Goal: Task Accomplishment & Management: Use online tool/utility

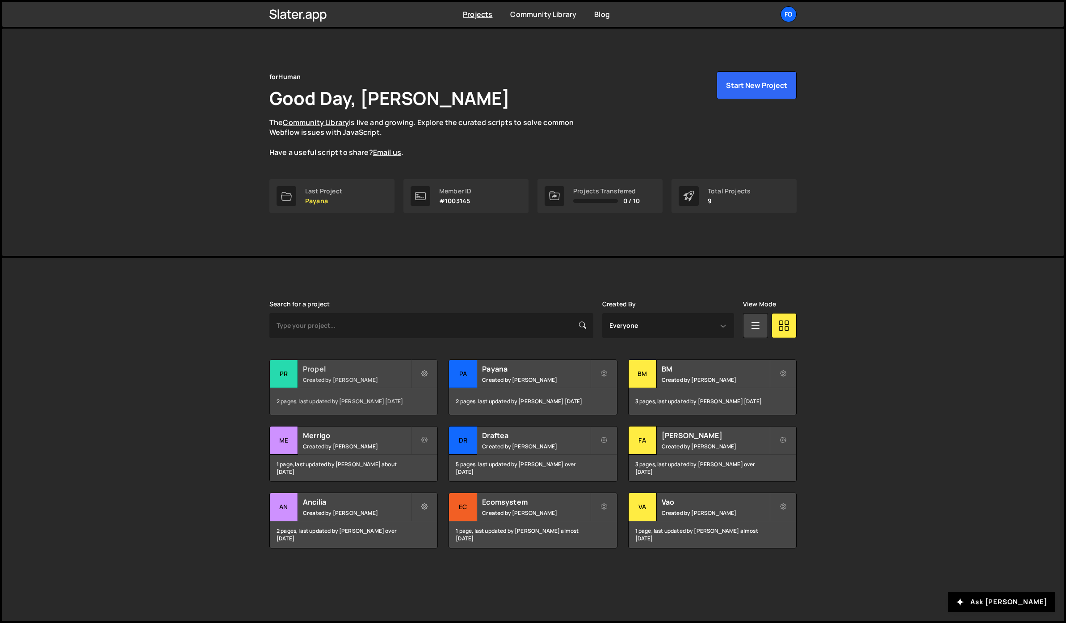
click at [345, 379] on small "Created by [PERSON_NAME]" at bounding box center [357, 380] width 108 height 8
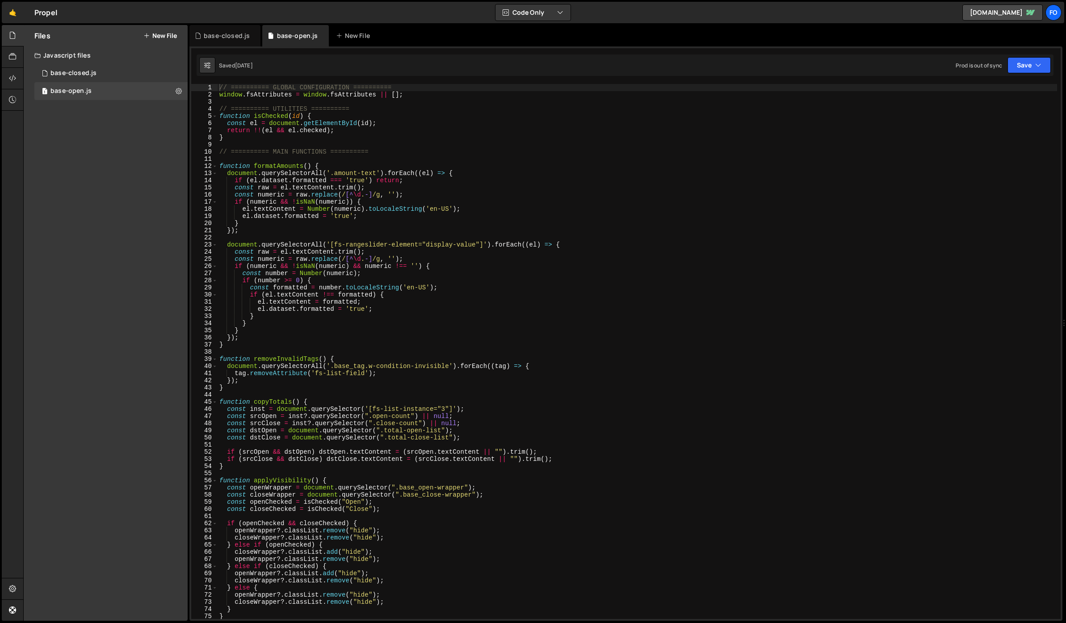
click at [599, 227] on div "// ========== GLOBAL CONFIGURATION ========== window . fsAttributes = window . …" at bounding box center [638, 359] width 840 height 550
click at [272, 358] on div "// ========== GLOBAL CONFIGURATION ========== window . fsAttributes = window . …" at bounding box center [638, 359] width 840 height 550
click at [247, 378] on div "// ========== GLOBAL CONFIGURATION ========== window . fsAttributes = window . …" at bounding box center [638, 359] width 840 height 550
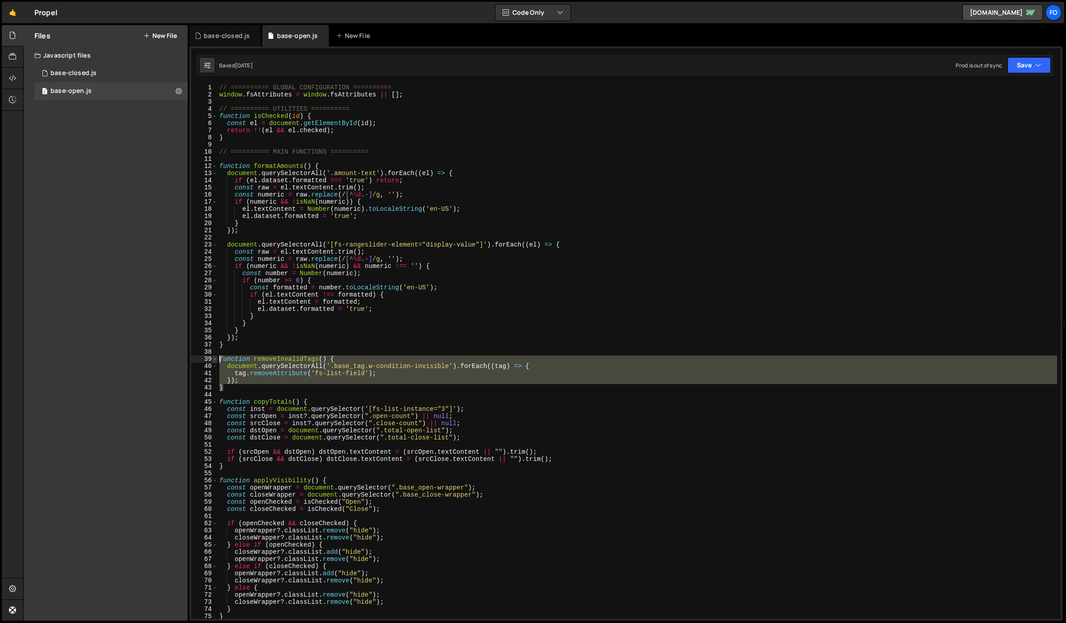
drag, startPoint x: 238, startPoint y: 386, endPoint x: 217, endPoint y: 361, distance: 32.3
click at [217, 361] on div "}); 1 2 3 4 5 6 7 8 9 10 11 12 13 14 15 16 17 18 19 20 21 22 23 24 25 26 27 28 …" at bounding box center [626, 351] width 870 height 535
click at [337, 363] on div "// ========== GLOBAL CONFIGURATION ========== window . fsAttributes = window . …" at bounding box center [638, 351] width 840 height 535
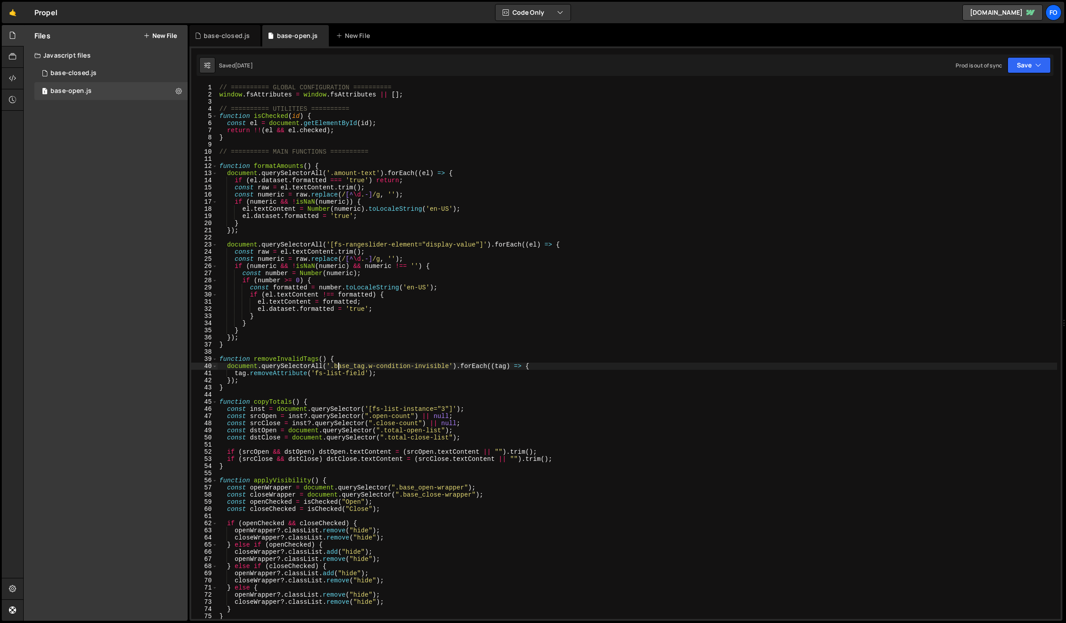
click at [260, 374] on div "// ========== GLOBAL CONFIGURATION ========== window . fsAttributes = window . …" at bounding box center [638, 359] width 840 height 550
click at [316, 374] on div "// ========== GLOBAL CONFIGURATION ========== window . fsAttributes = window . …" at bounding box center [638, 359] width 840 height 550
drag, startPoint x: 313, startPoint y: 373, endPoint x: 379, endPoint y: 371, distance: 65.7
click at [379, 371] on div "// ========== GLOBAL CONFIGURATION ========== window . fsAttributes = window . …" at bounding box center [638, 359] width 840 height 550
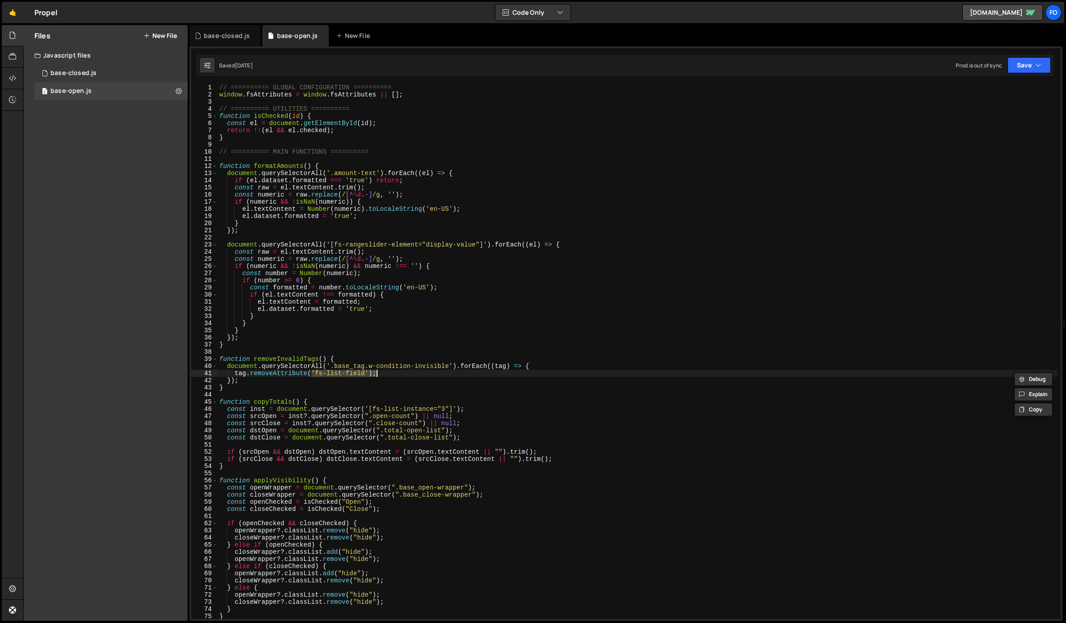
click at [401, 371] on div "// ========== GLOBAL CONFIGURATION ========== window . fsAttributes = window . …" at bounding box center [638, 351] width 840 height 535
drag, startPoint x: 450, startPoint y: 366, endPoint x: 368, endPoint y: 366, distance: 81.8
click at [368, 366] on div "// ========== GLOBAL CONFIGURATION ========== window . fsAttributes = window . …" at bounding box center [638, 359] width 840 height 550
type textarea "document.querySelectorAll('.base_tag.w-condition-invisible').forEach((tag) => {"
click at [400, 351] on div "// ========== GLOBAL CONFIGURATION ========== window . fsAttributes = window . …" at bounding box center [638, 359] width 840 height 550
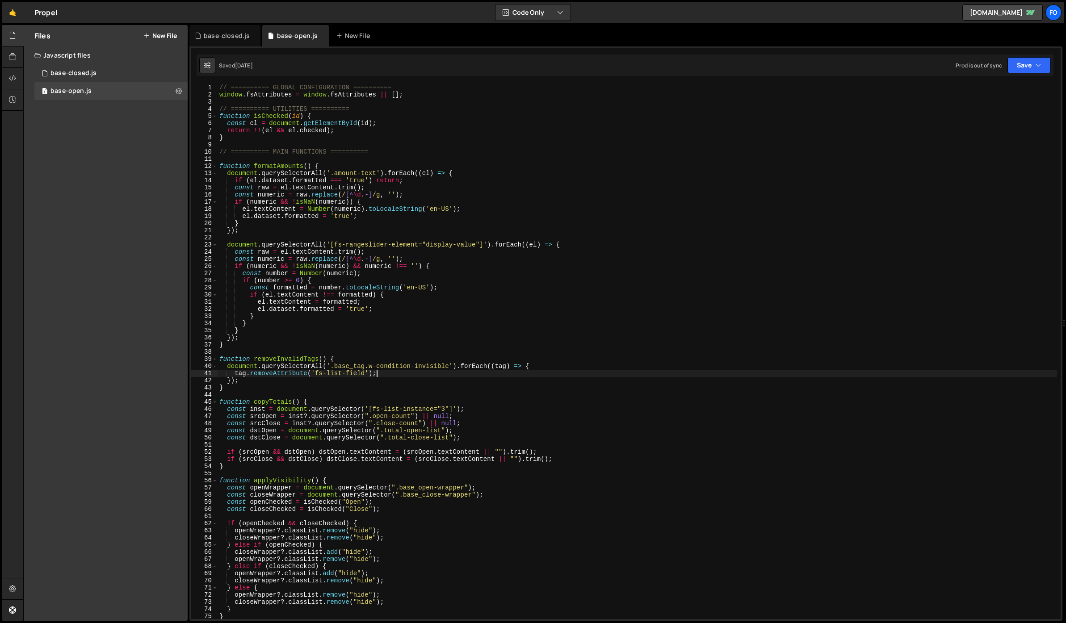
click at [393, 375] on div "// ========== GLOBAL CONFIGURATION ========== window . fsAttributes = window . …" at bounding box center [638, 359] width 840 height 550
type textarea "tag.removeAttribute('fs-list-field');"
